Goal: Task Accomplishment & Management: Manage account settings

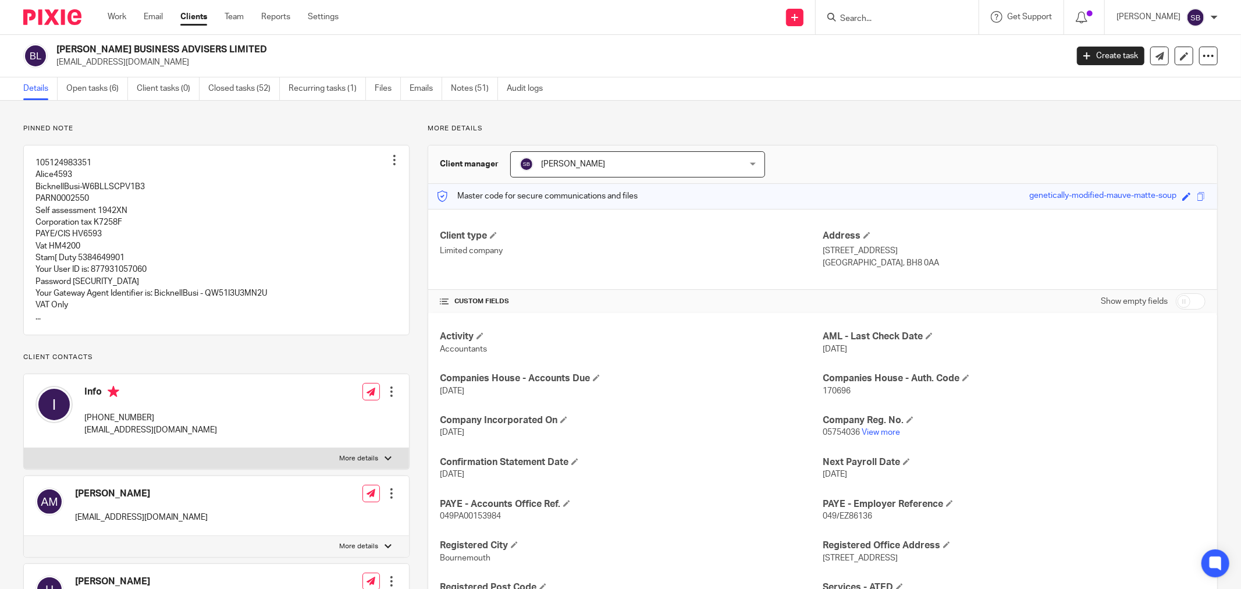
click at [923, 20] on input "Search" at bounding box center [891, 19] width 105 height 10
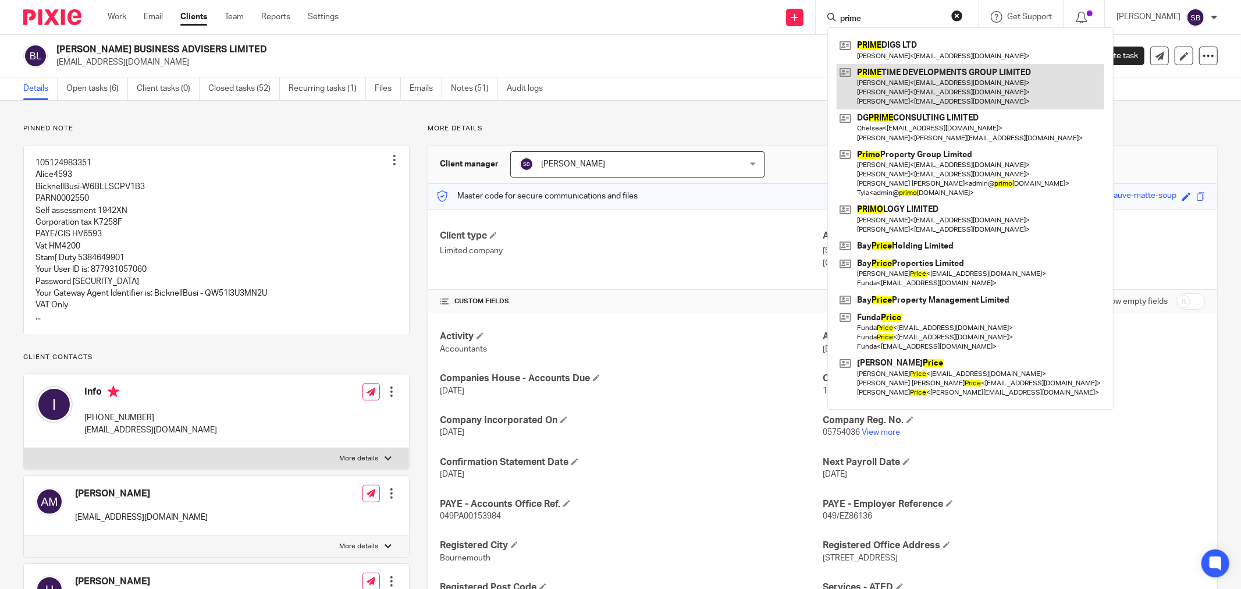
type input "prime"
click at [940, 95] on link at bounding box center [971, 87] width 268 height 46
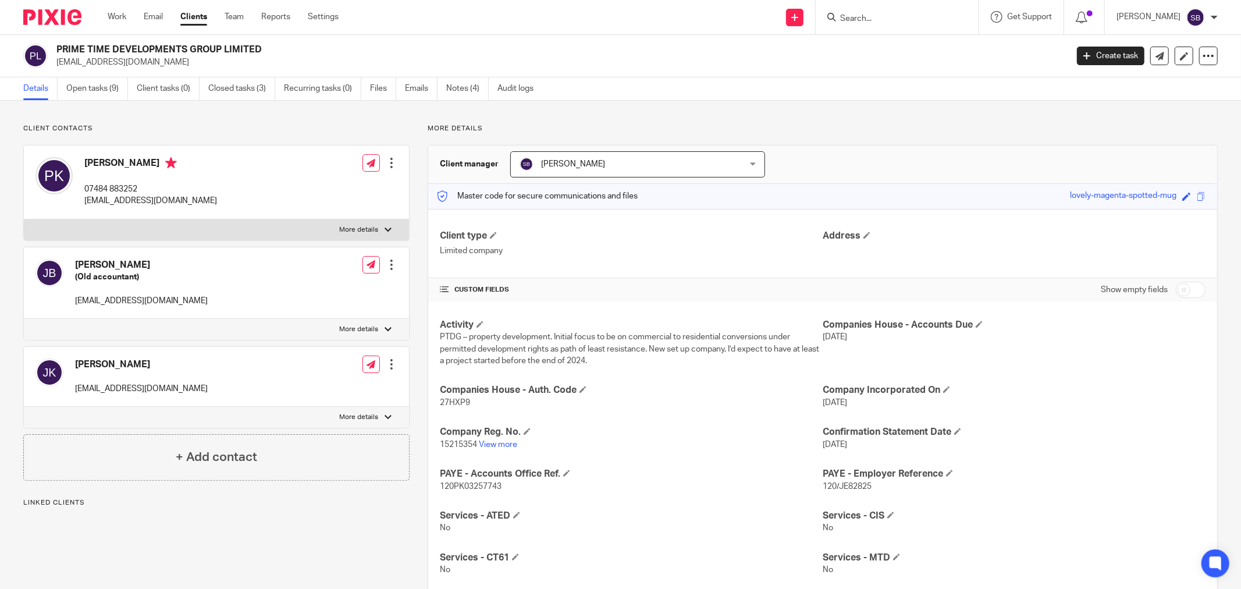
click at [1183, 287] on input "checkbox" at bounding box center [1191, 290] width 30 height 16
checkbox input "true"
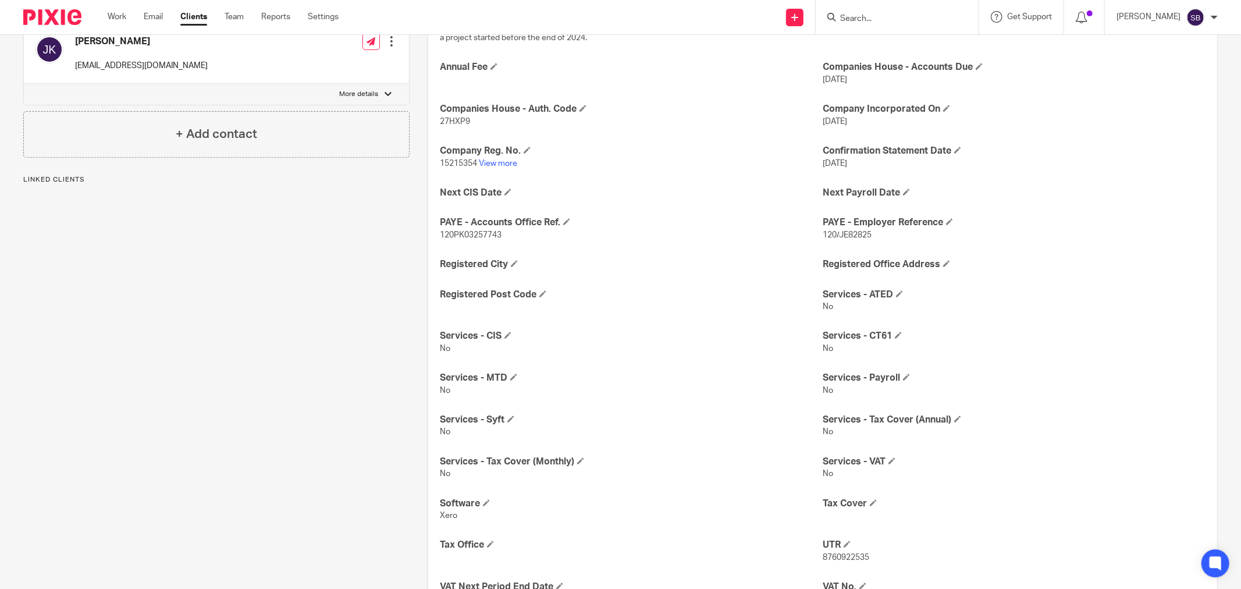
scroll to position [483, 0]
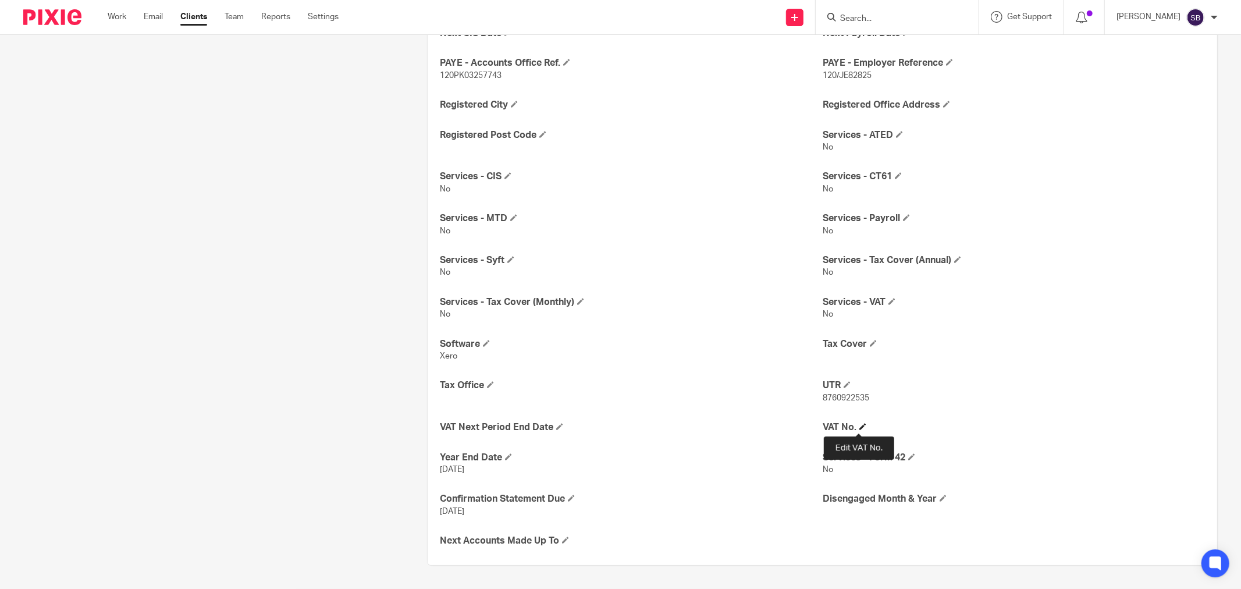
click at [859, 423] on span at bounding box center [862, 426] width 7 height 7
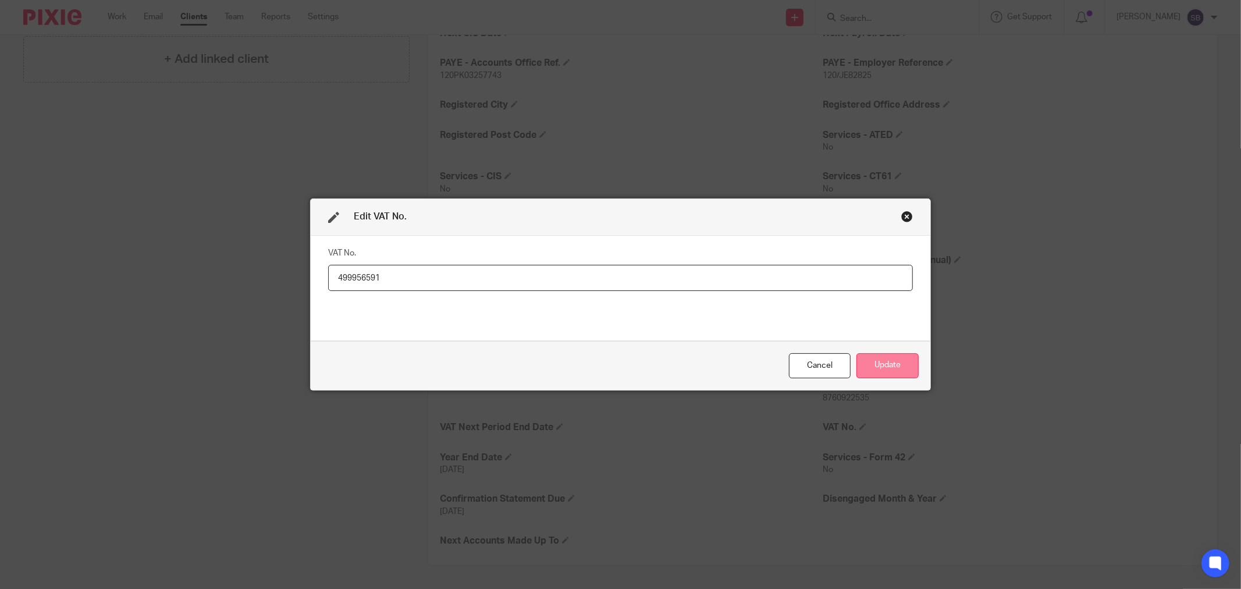
type input "499956591"
click at [871, 355] on button "Update" at bounding box center [887, 365] width 62 height 25
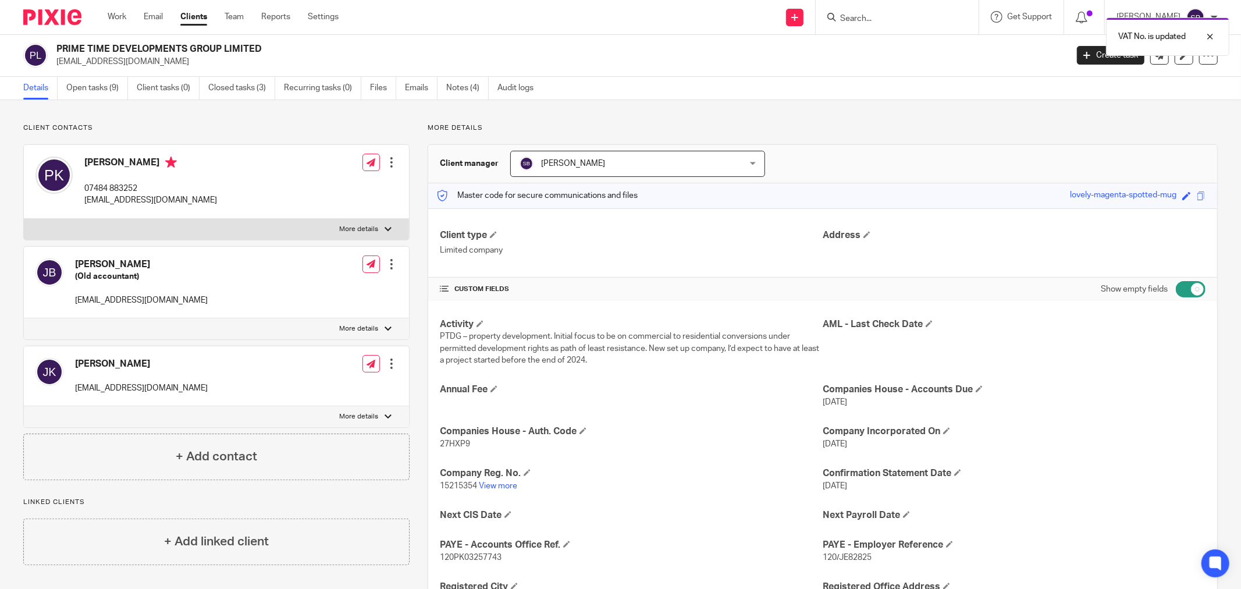
scroll to position [0, 0]
click at [468, 90] on link "Notes (4)" at bounding box center [467, 88] width 42 height 23
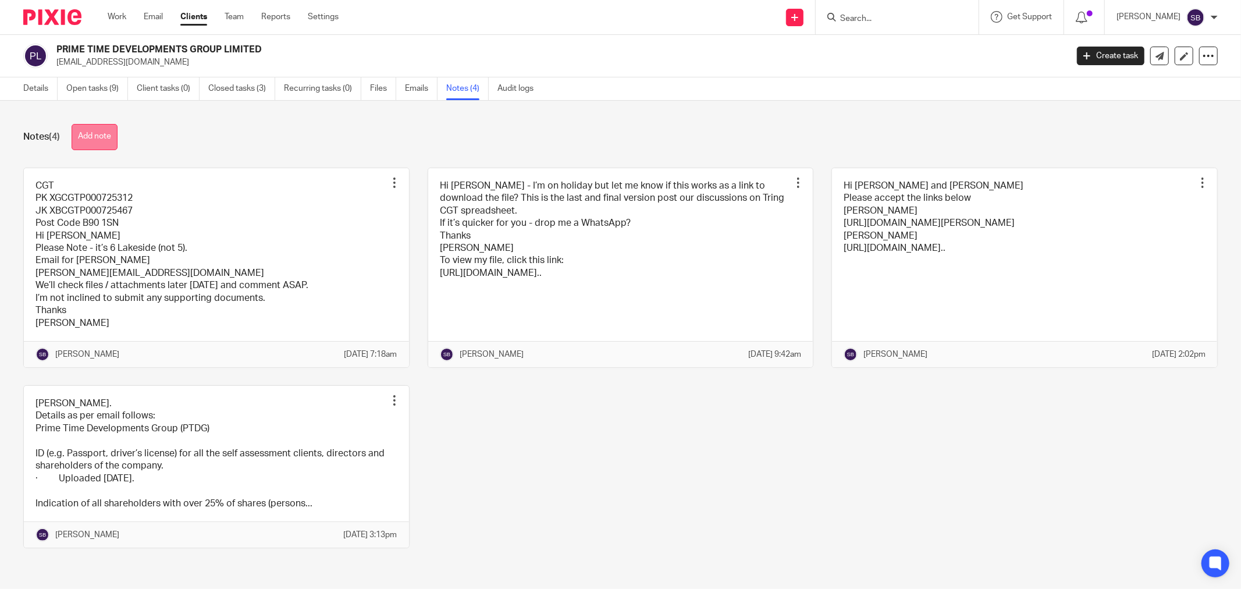
click at [97, 127] on button "Add note" at bounding box center [95, 137] width 46 height 26
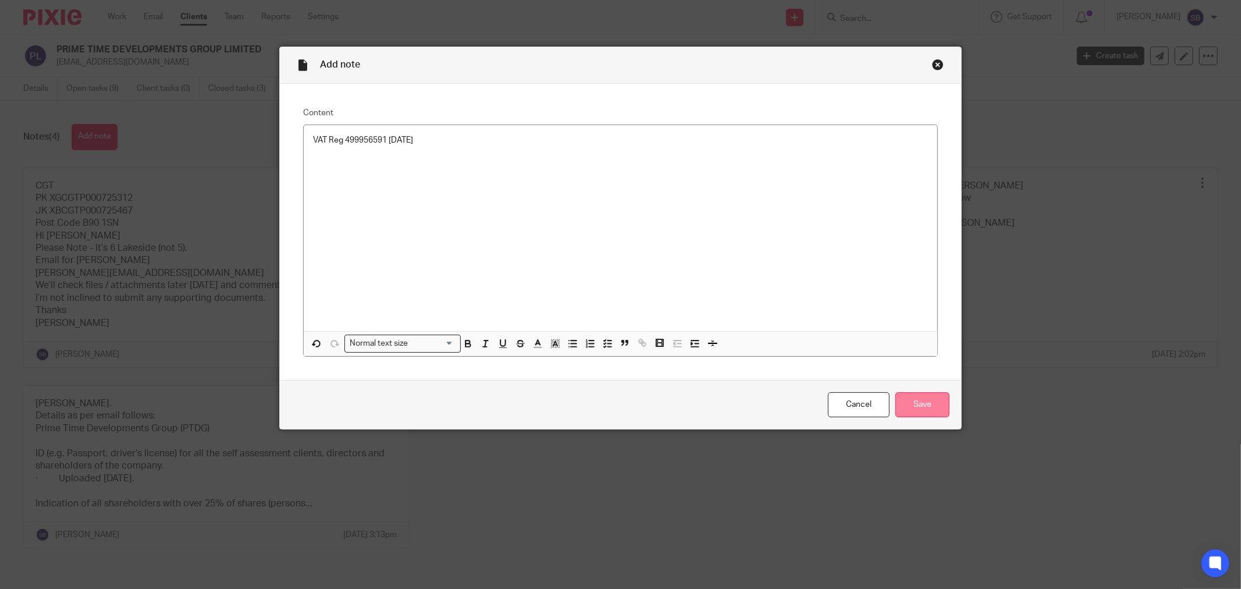
click at [933, 409] on input "Save" at bounding box center [922, 404] width 54 height 25
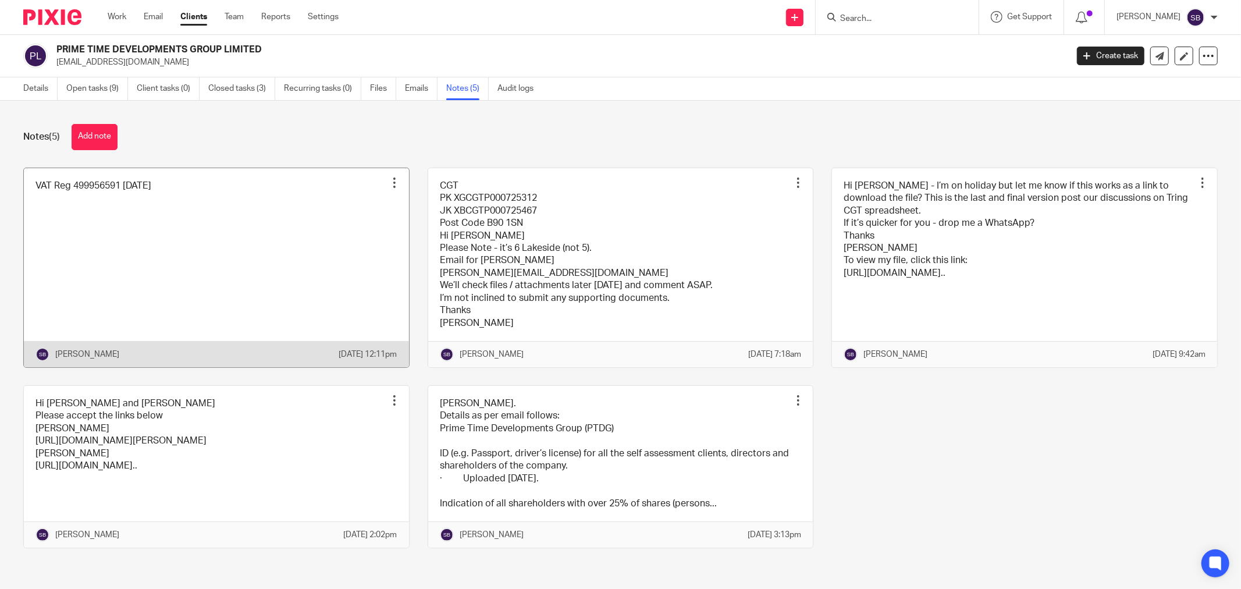
click at [389, 181] on div at bounding box center [395, 183] width 12 height 12
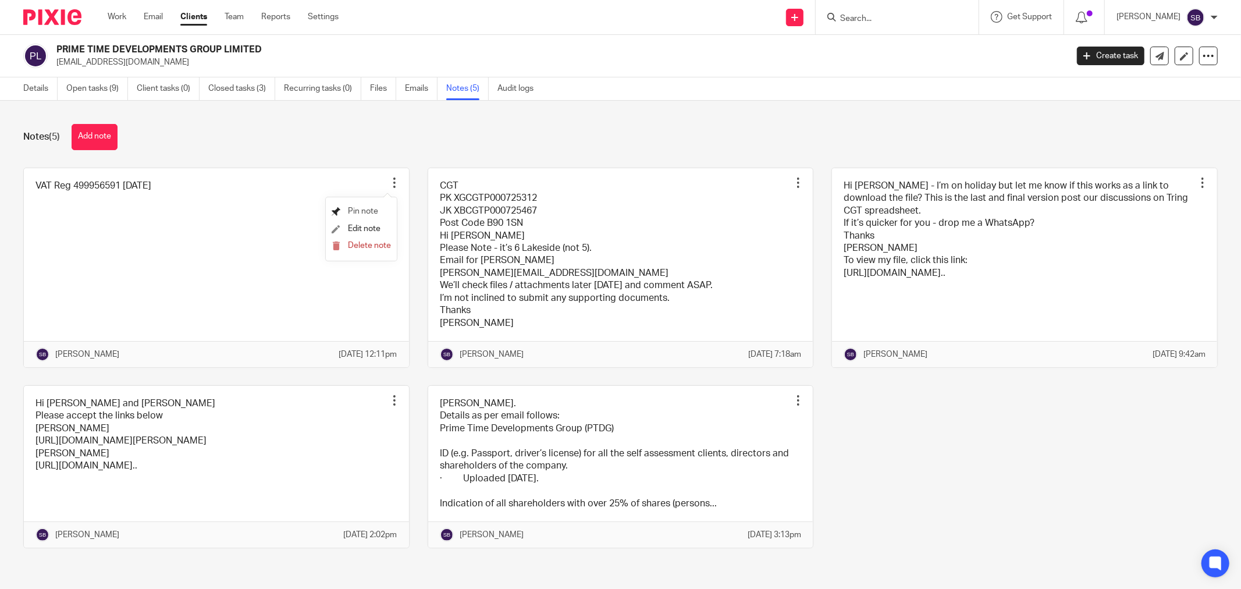
click at [376, 207] on span "Pin note" at bounding box center [363, 211] width 30 height 8
click at [26, 90] on link "Details" at bounding box center [40, 88] width 34 height 23
